Goal: Task Accomplishment & Management: Complete application form

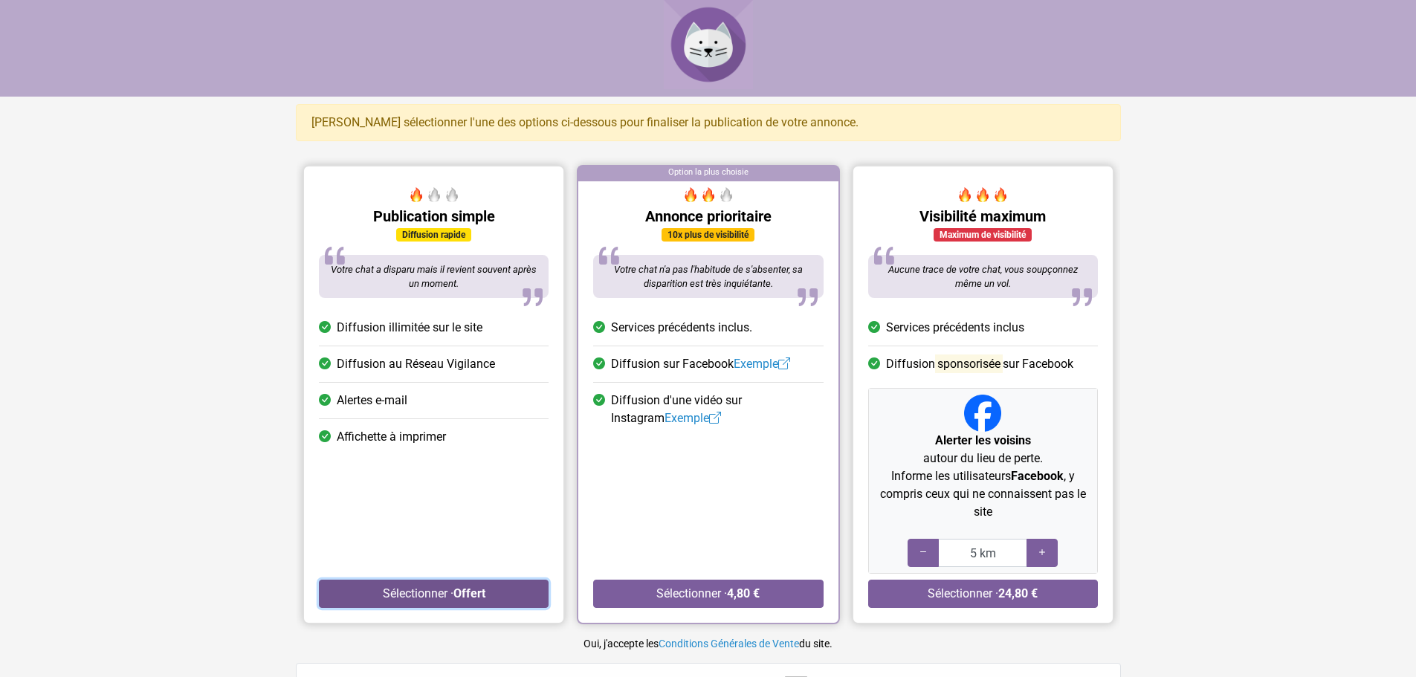
click at [432, 594] on button "Sélectionner · Offert" at bounding box center [434, 594] width 230 height 28
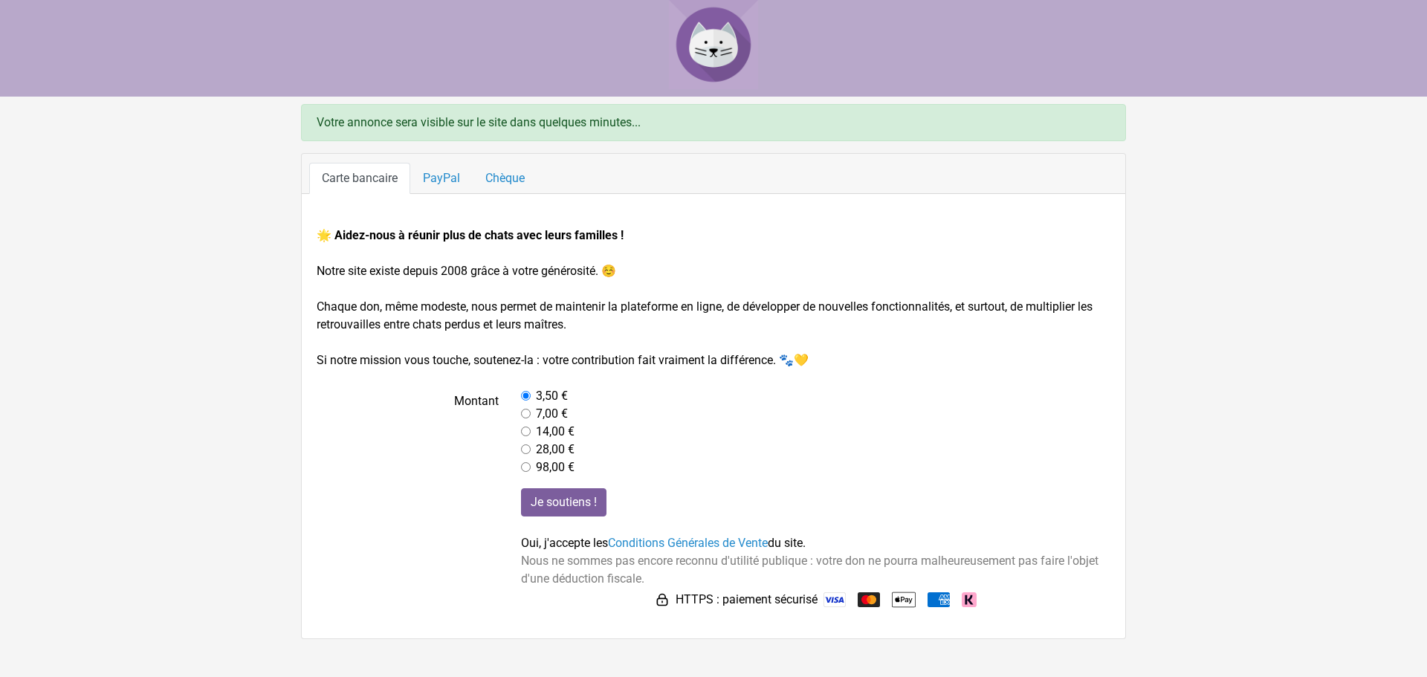
click at [718, 50] on img at bounding box center [713, 44] width 89 height 89
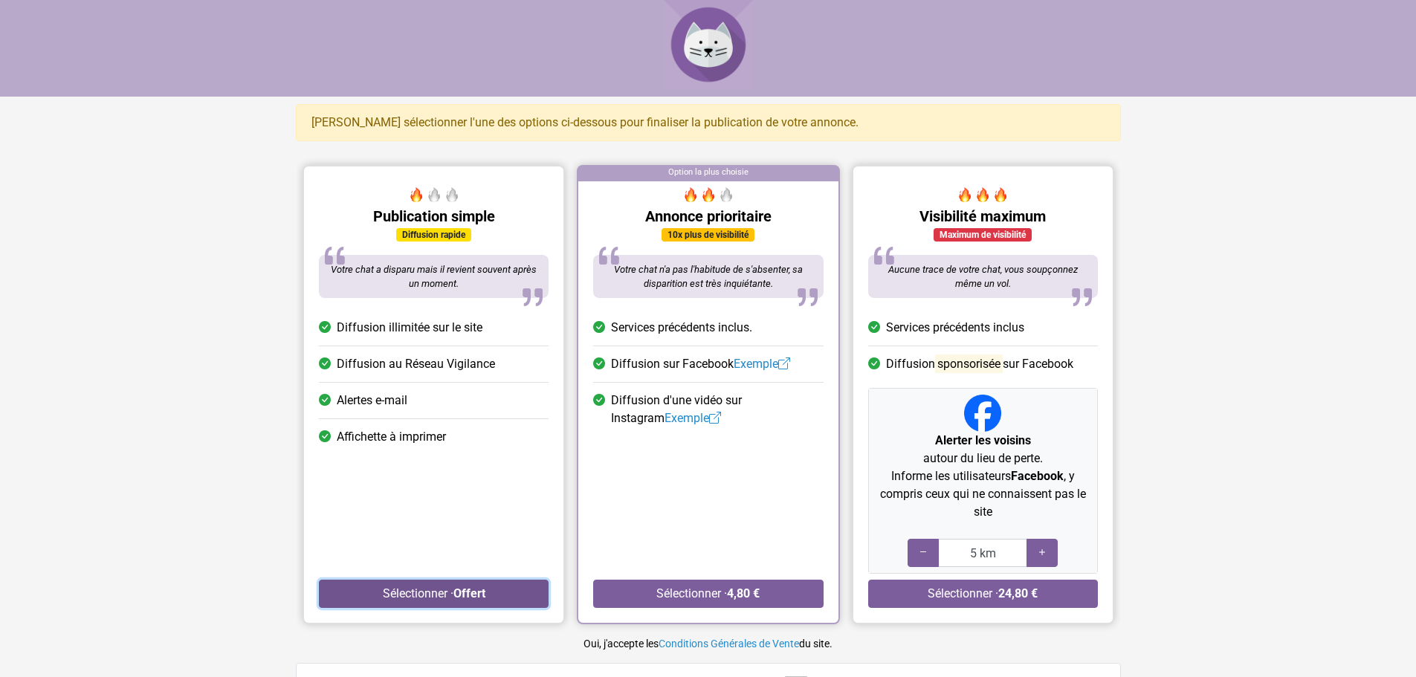
click at [441, 594] on button "Sélectionner · Offert" at bounding box center [434, 594] width 230 height 28
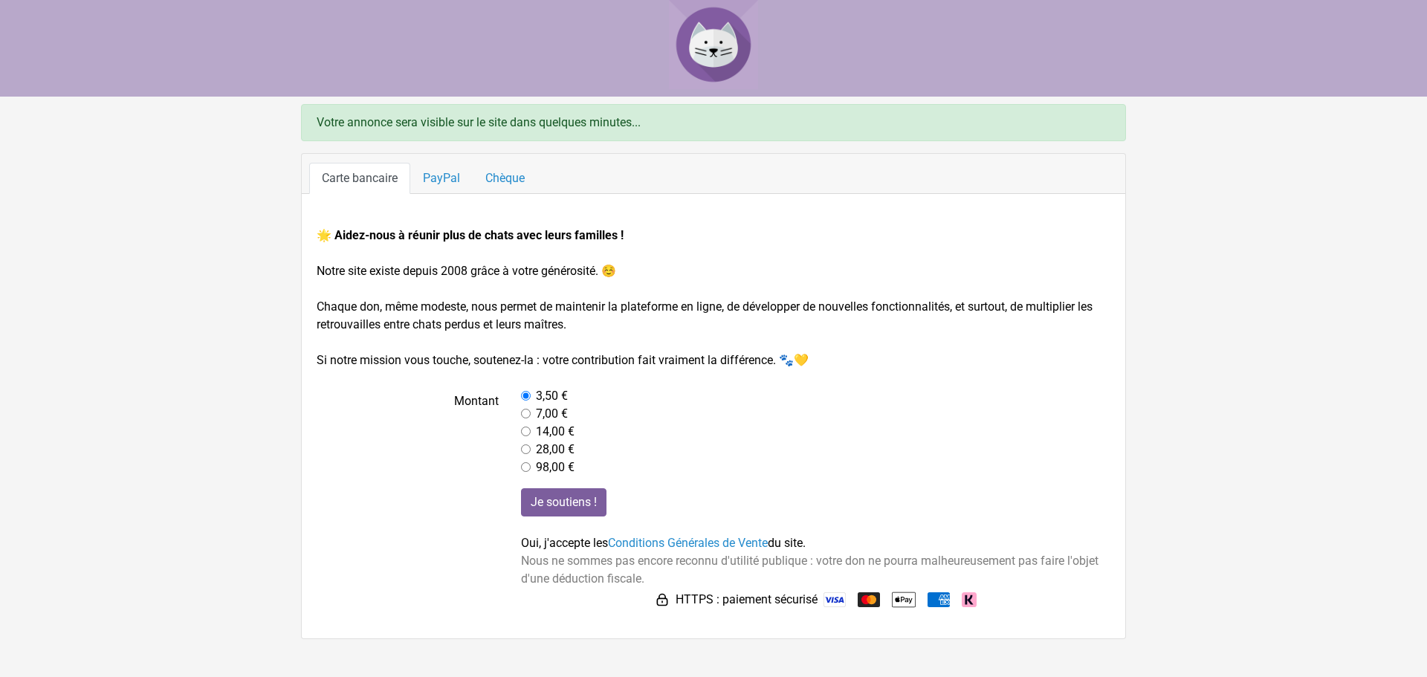
click at [667, 39] on div at bounding box center [713, 44] width 1427 height 89
click at [712, 45] on img at bounding box center [713, 44] width 89 height 89
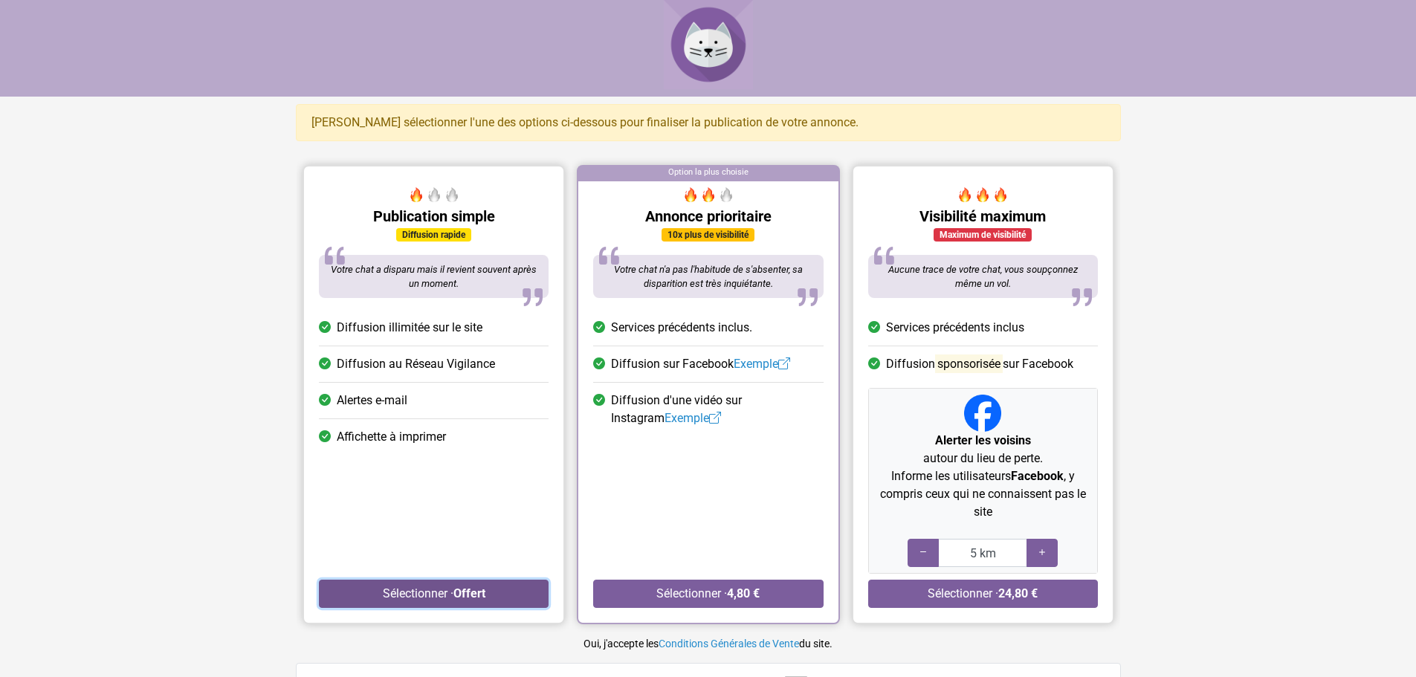
click at [480, 594] on strong "Offert" at bounding box center [469, 593] width 32 height 14
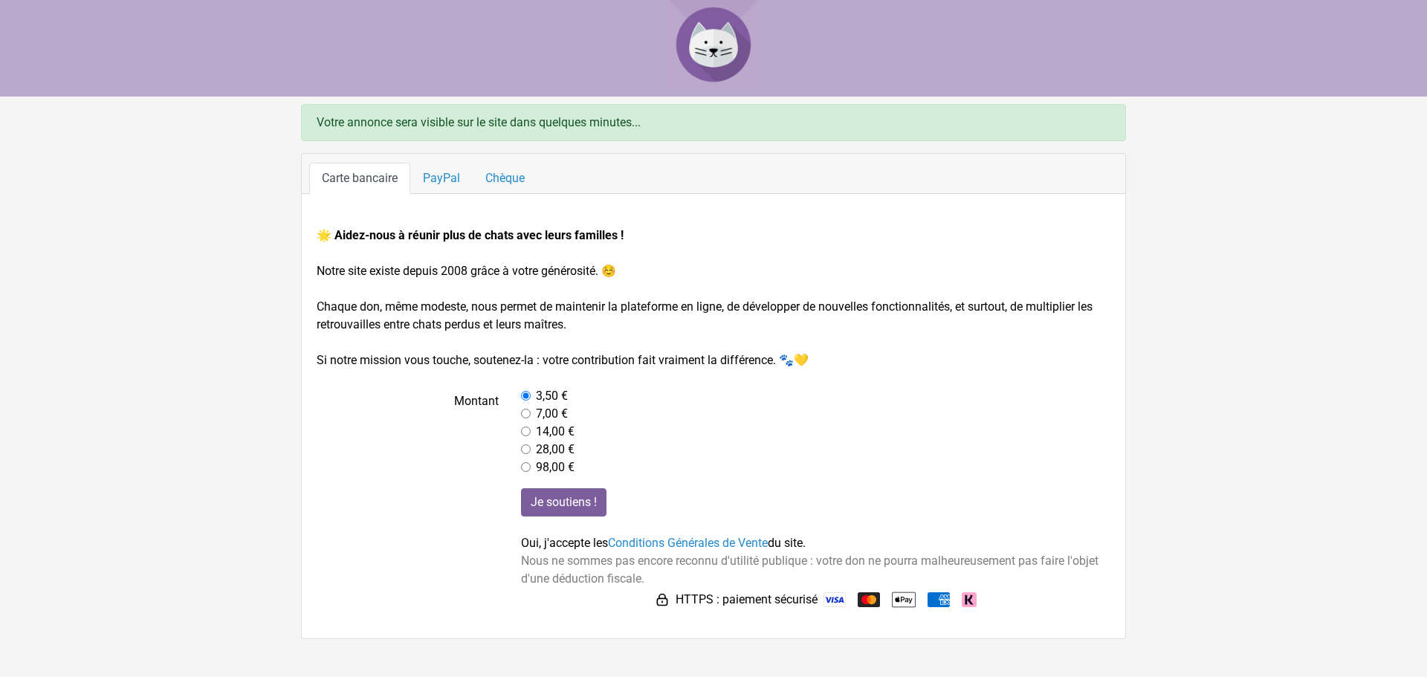
click at [690, 51] on img at bounding box center [713, 44] width 89 height 89
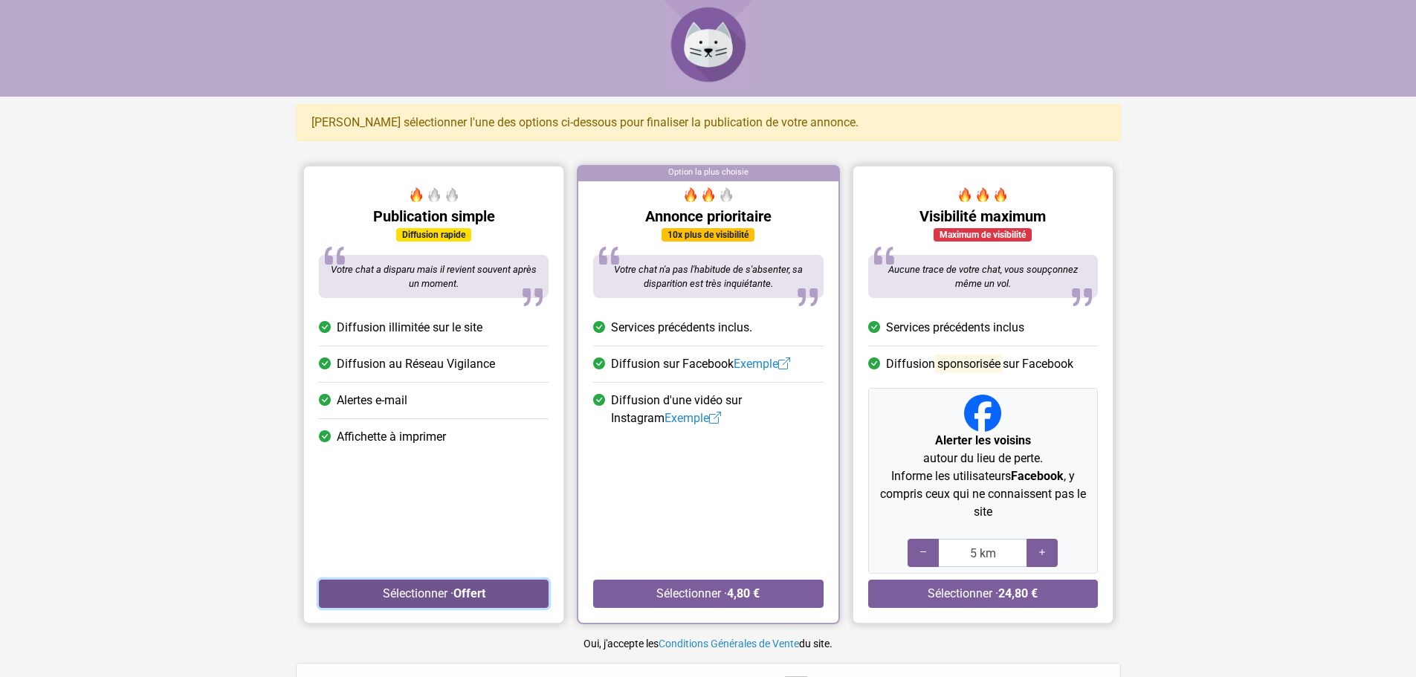
click at [366, 587] on button "Sélectionner · Offert" at bounding box center [434, 594] width 230 height 28
